Goal: Task Accomplishment & Management: Complete application form

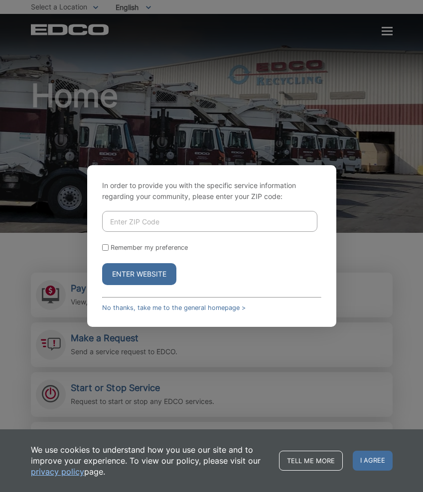
click at [127, 228] on input "Enter ZIP Code" at bounding box center [209, 221] width 215 height 21
type input "91945"
click at [142, 275] on button "Enter Website" at bounding box center [139, 274] width 74 height 22
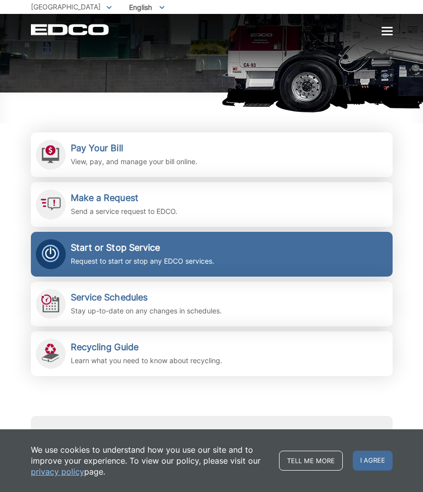
scroll to position [142, 0]
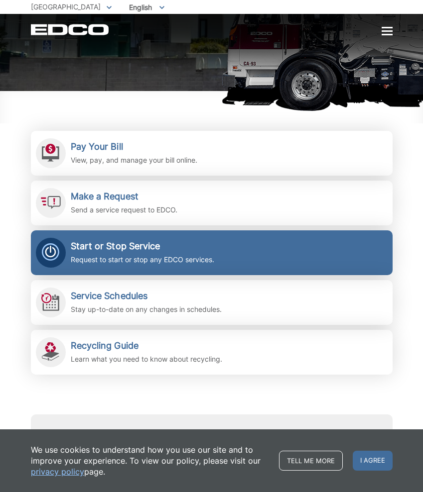
click at [182, 253] on div "Start or Stop Service Request to start or stop any EDCO services." at bounding box center [142, 253] width 143 height 24
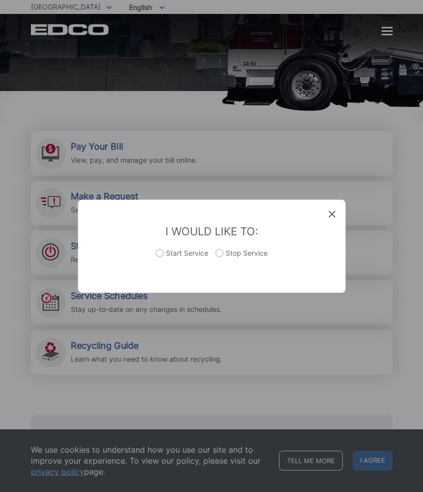
click at [331, 356] on div "Entry Status None In Progress Completed None None In Progress Completed I Would…" at bounding box center [211, 246] width 423 height 492
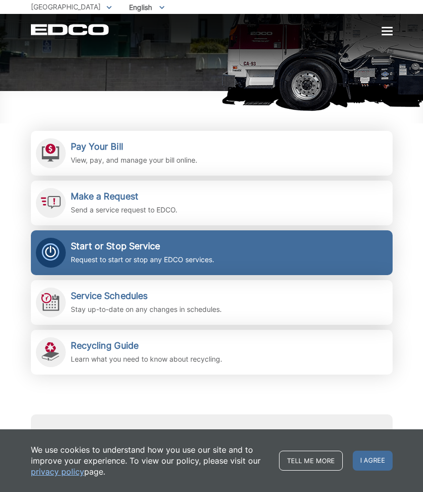
click at [182, 249] on h2 "Start or Stop Service" at bounding box center [142, 246] width 143 height 11
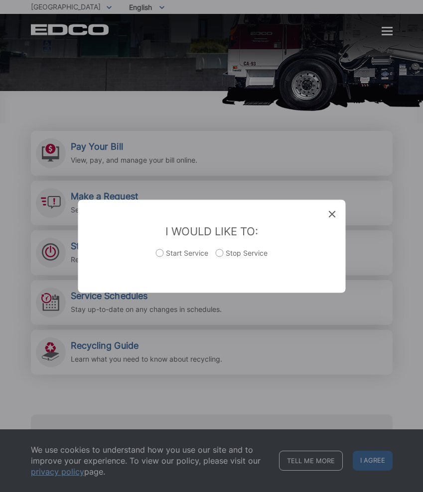
click at [159, 253] on label "Start Service" at bounding box center [181, 258] width 53 height 20
radio input "true"
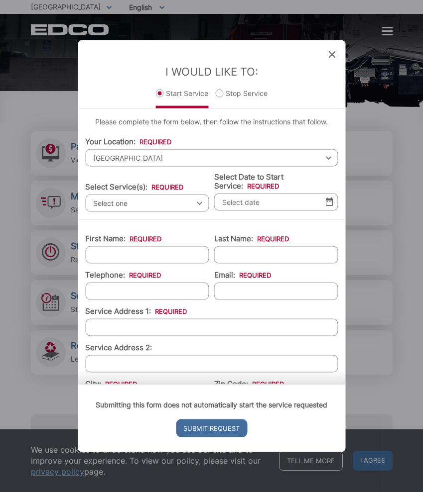
click at [142, 199] on span "Select one" at bounding box center [147, 202] width 124 height 17
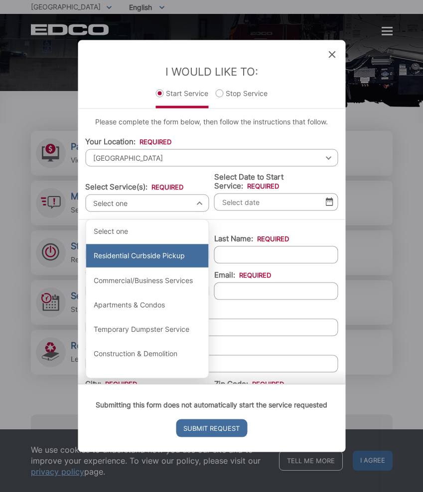
click at [131, 252] on div "Residential Curbside Pickup" at bounding box center [147, 256] width 123 height 24
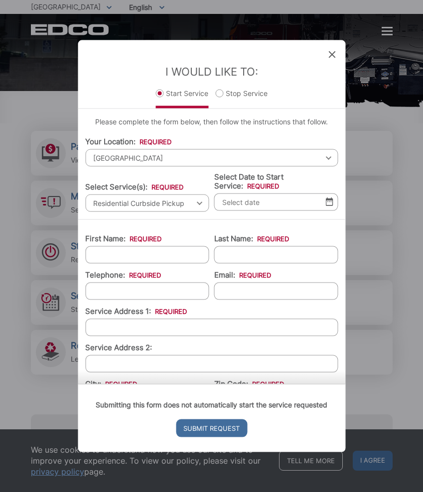
click at [272, 198] on input "Select Date to Start Service: *" at bounding box center [276, 201] width 124 height 17
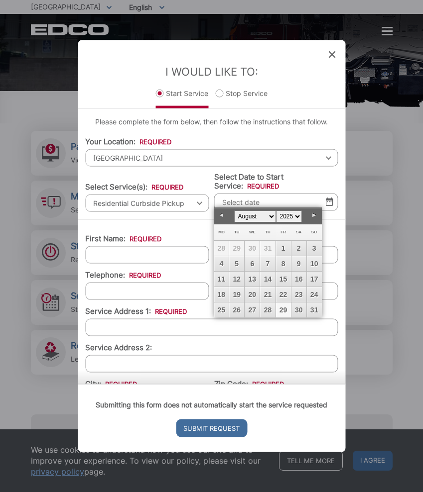
click at [286, 310] on link "29" at bounding box center [283, 310] width 15 height 15
type input "08/29/2025"
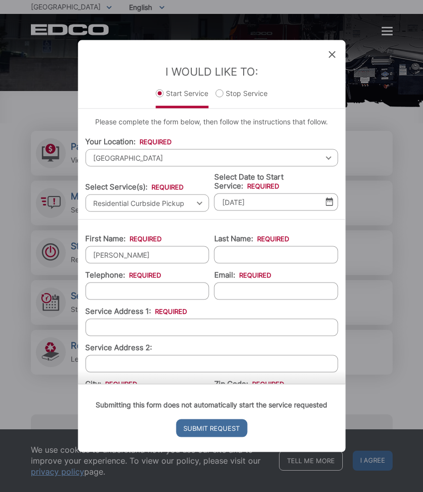
type input "Justine"
type input "Chambers"
type input "(626) 975-7250"
type input "justine.victoria1@yahoo.com"
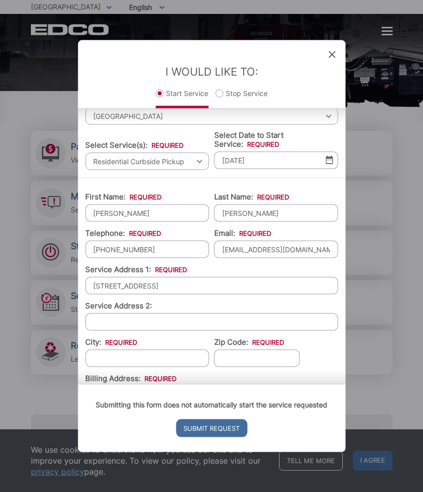
scroll to position [48, 0]
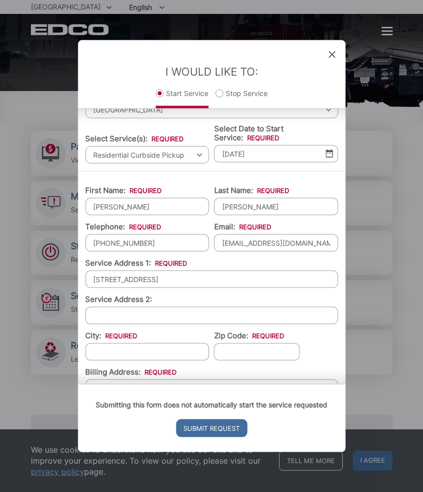
type input "7024 Central Ave."
type input "[GEOGRAPHIC_DATA]"
click at [173, 277] on input "7024 Central Ave." at bounding box center [211, 278] width 252 height 17
type input "7024 Central Ave"
click at [252, 346] on input "Zip Code: *" at bounding box center [257, 351] width 86 height 17
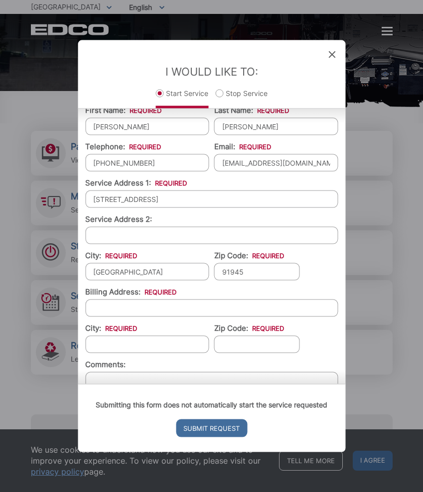
scroll to position [138, 0]
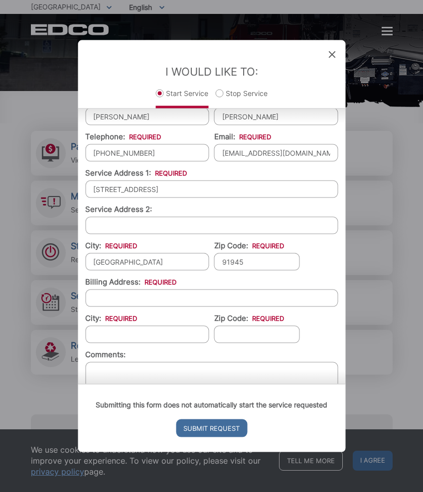
type input "91945"
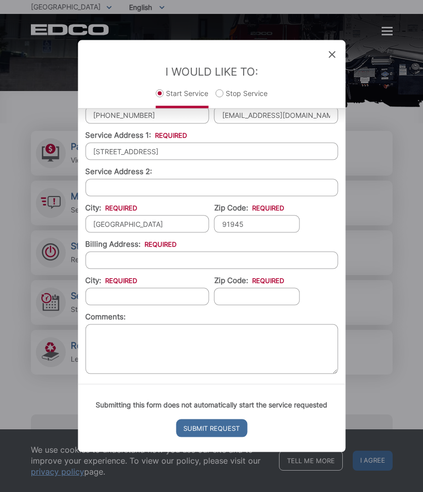
scroll to position [176, 0]
click at [155, 255] on input "Billing Address: *" at bounding box center [211, 259] width 252 height 17
click at [173, 253] on input "Billing Address: *" at bounding box center [211, 259] width 252 height 17
type input "7024 Central Ave"
click at [163, 292] on input "City: *" at bounding box center [147, 296] width 124 height 17
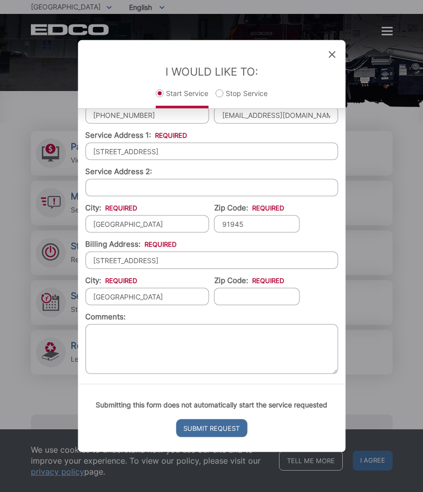
type input "[GEOGRAPHIC_DATA]"
type input "91945"
click at [216, 434] on input "Submit Request" at bounding box center [211, 429] width 71 height 18
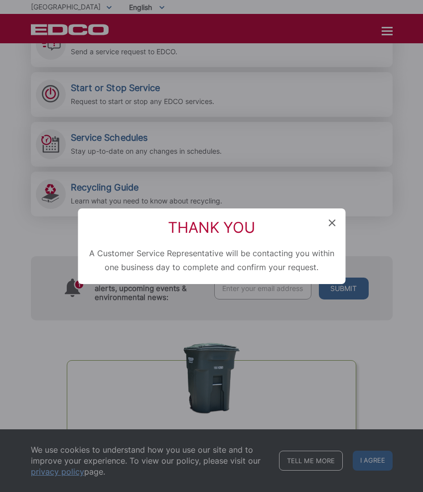
click at [330, 221] on icon at bounding box center [331, 222] width 7 height 7
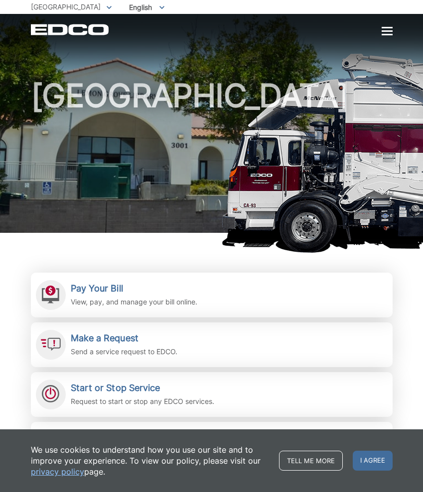
scroll to position [0, 0]
